Goal: Information Seeking & Learning: Get advice/opinions

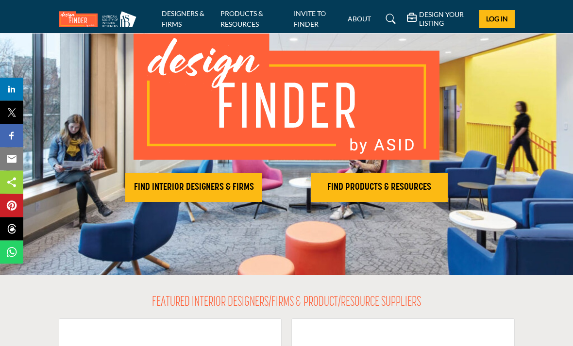
scroll to position [73, 0]
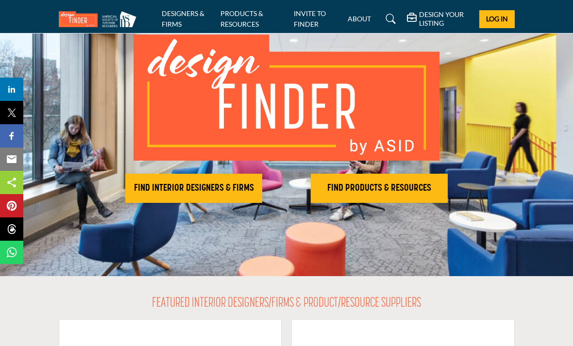
click at [207, 186] on h2 "FIND INTERIOR DESIGNERS & FIRMS" at bounding box center [193, 189] width 131 height 12
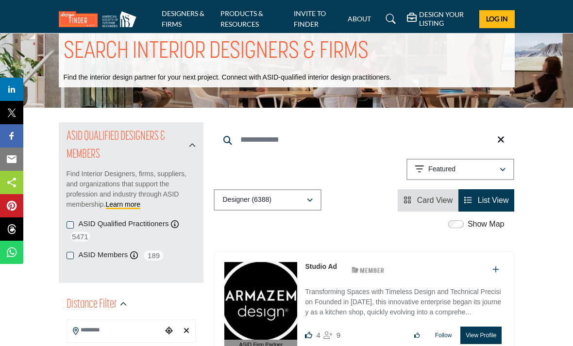
scroll to position [21, 0]
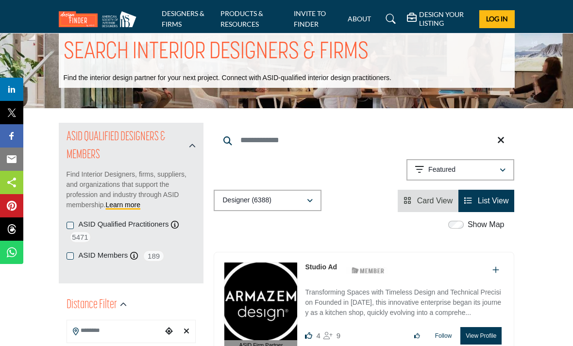
click at [75, 222] on div "ASID Qualified Practitioners ASID Qualified Practitioner who validates work and…" at bounding box center [132, 232] width 130 height 24
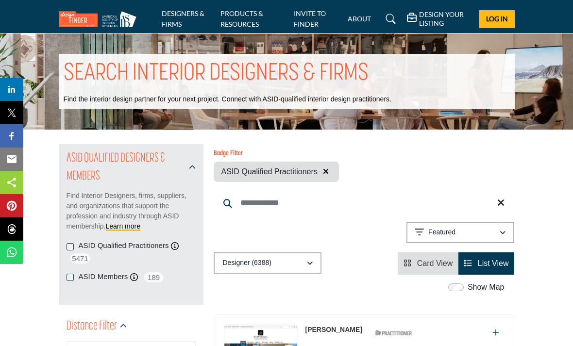
click at [79, 247] on label "ASID Qualified Practitioners" at bounding box center [124, 245] width 90 height 11
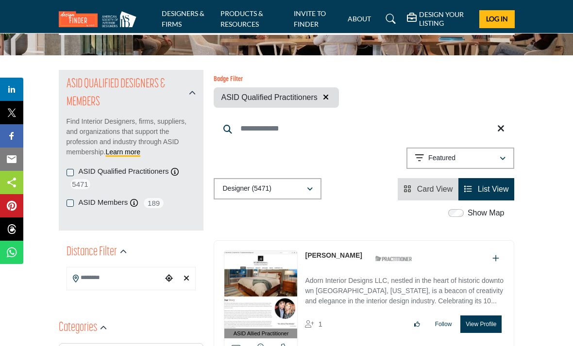
scroll to position [80, 0]
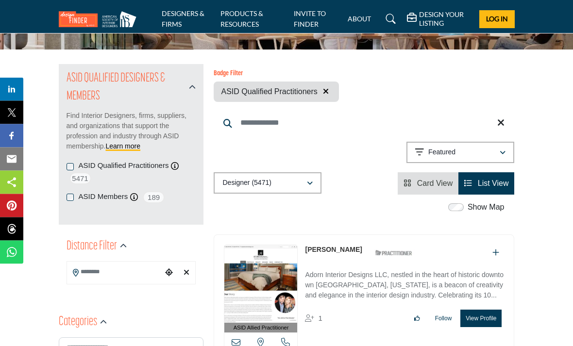
click at [86, 267] on input "Search Location" at bounding box center [115, 272] width 96 height 19
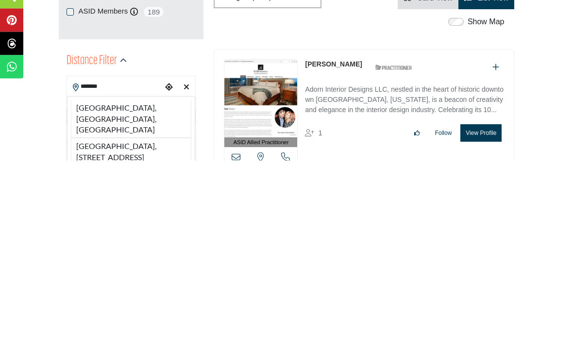
click at [138, 286] on li "Orlando, FL, USA" at bounding box center [131, 305] width 121 height 38
type input "**********"
type input "***"
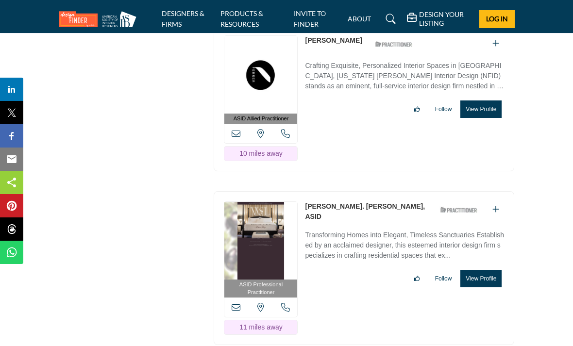
scroll to position [3636, 0]
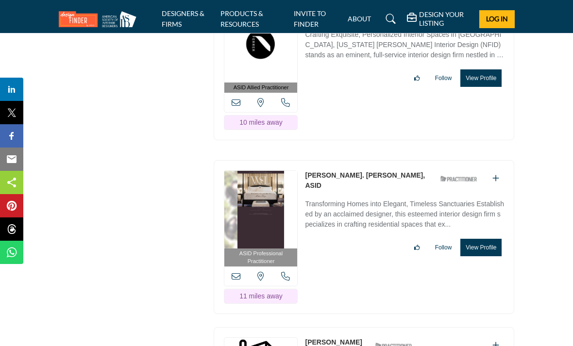
click at [542, 70] on section "ASID QUALIFIED DESIGNERS & MEMBERS Find Interior Designers, firms, suppliers, a…" at bounding box center [286, 111] width 573 height 7235
